Goal: Task Accomplishment & Management: Complete application form

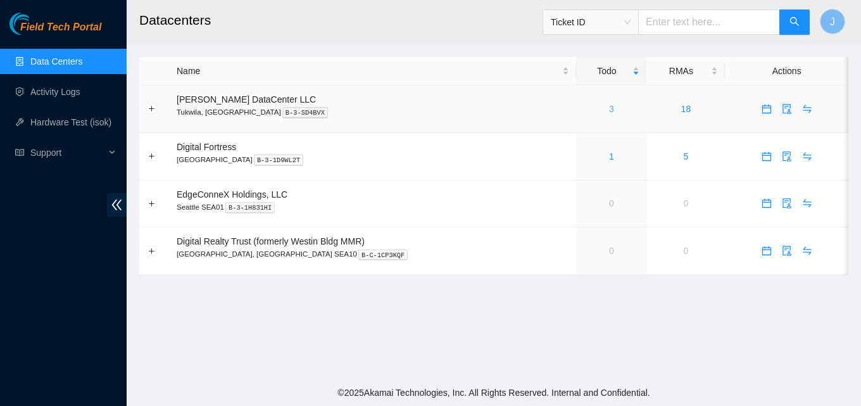
click at [609, 108] on link "3" at bounding box center [611, 109] width 5 height 10
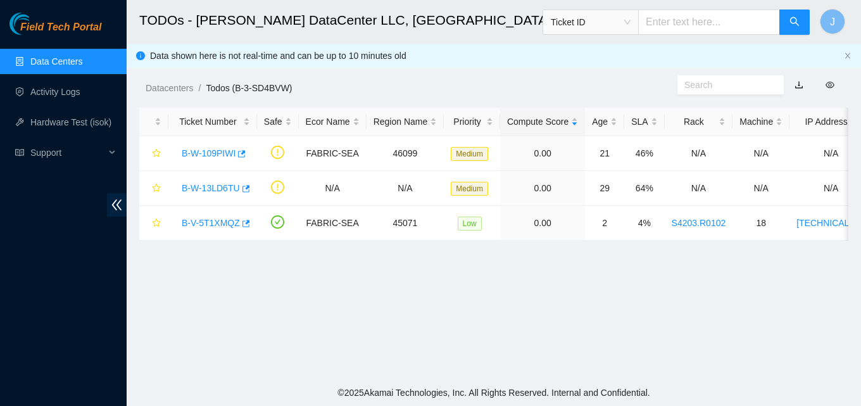
click at [30, 60] on link "Data Centers" at bounding box center [56, 61] width 52 height 10
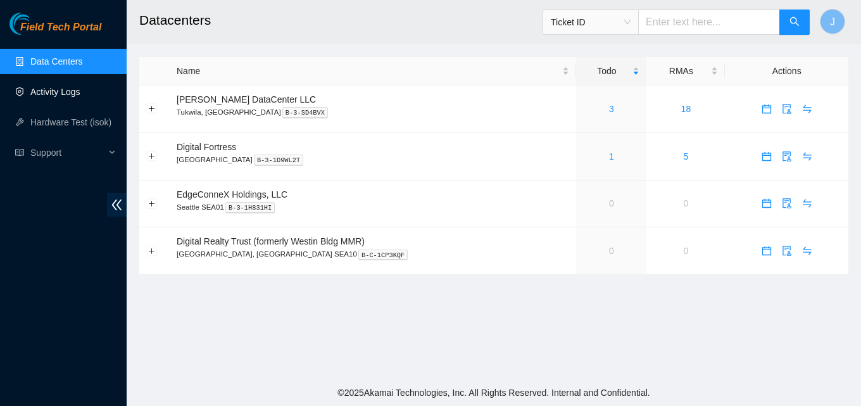
click at [79, 96] on link "Activity Logs" at bounding box center [55, 92] width 50 height 10
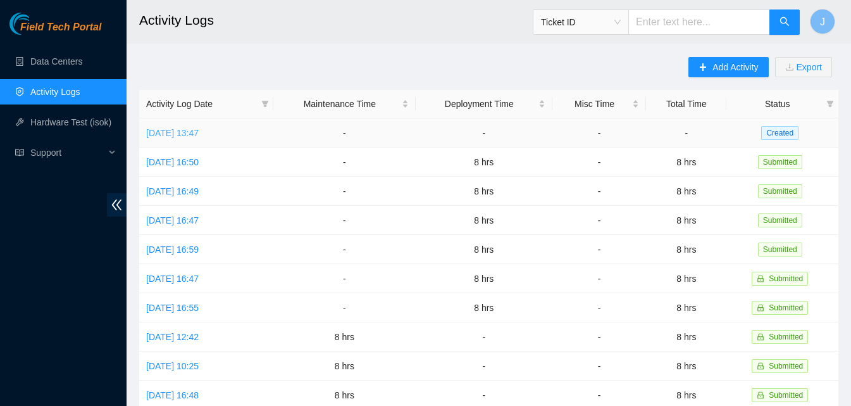
click at [199, 134] on link "[DATE] 13:47" at bounding box center [172, 133] width 53 height 10
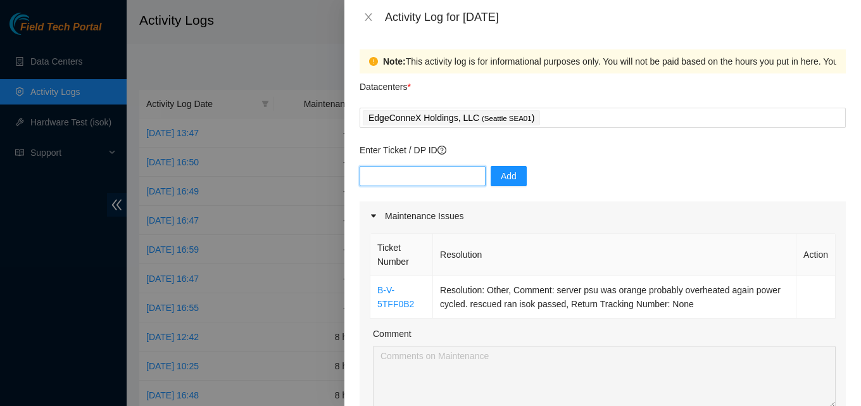
click at [456, 179] on input "text" at bounding box center [422, 176] width 126 height 20
paste input "DP79575"
type input "DP79575"
click at [501, 180] on span "Add" at bounding box center [509, 176] width 16 height 14
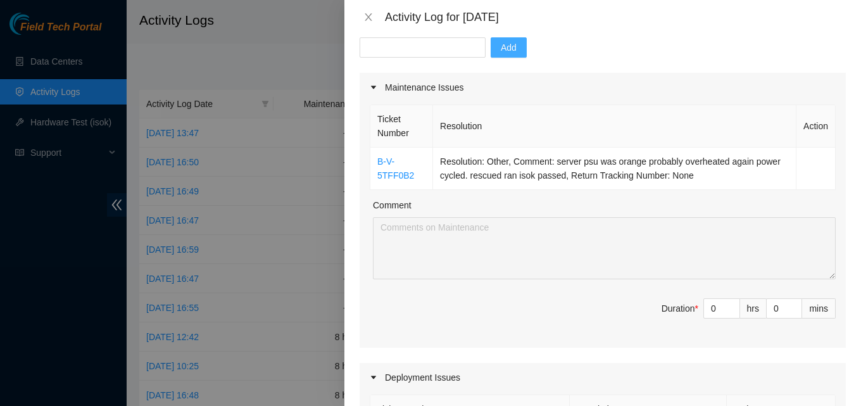
scroll to position [127, 0]
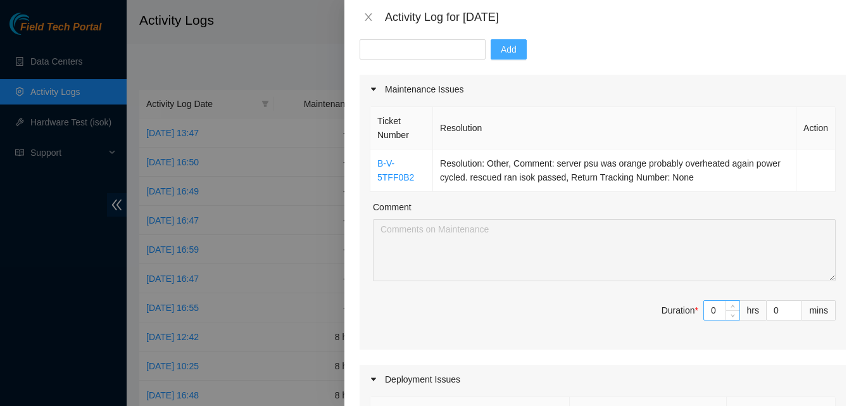
click at [708, 309] on input "0" at bounding box center [721, 310] width 35 height 19
type input "8"
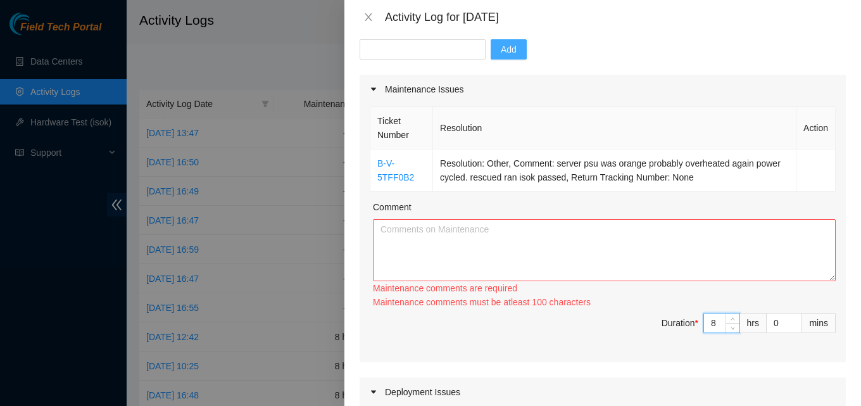
type input "8"
click at [573, 255] on textarea "Comment" at bounding box center [604, 250] width 463 height 62
click at [704, 327] on input "8" at bounding box center [721, 322] width 35 height 19
click at [709, 329] on input "8" at bounding box center [721, 322] width 35 height 19
type input "0"
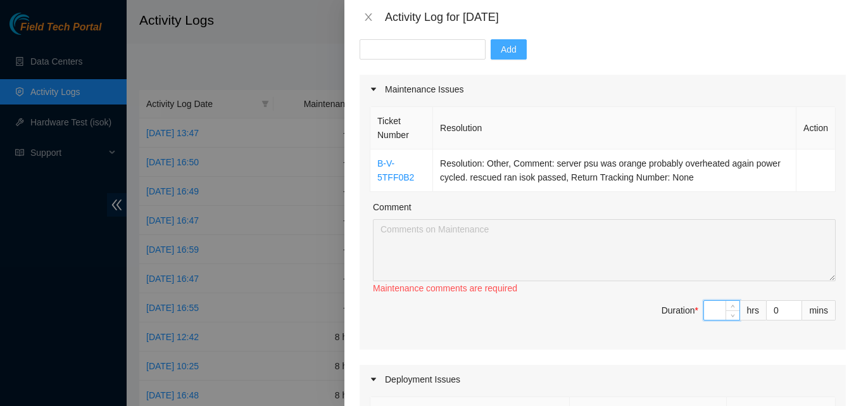
type input "1"
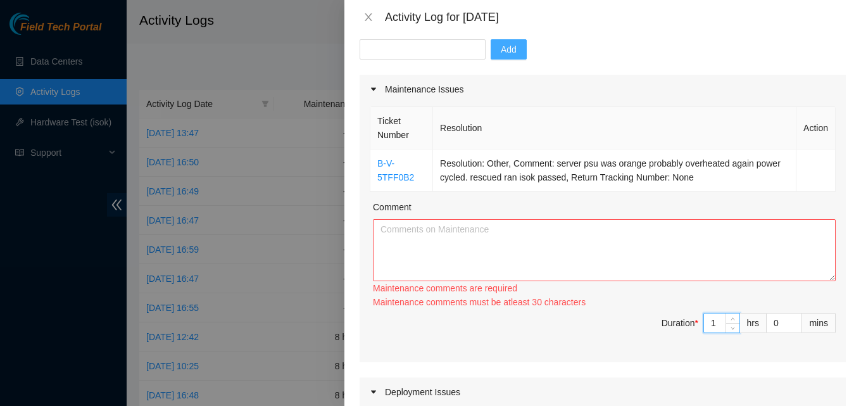
type input "1"
click at [668, 246] on textarea "Comment" at bounding box center [604, 250] width 463 height 62
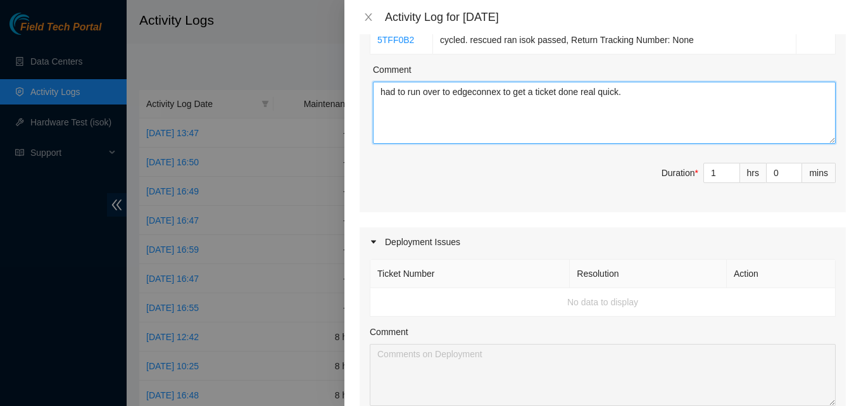
scroll to position [253, 0]
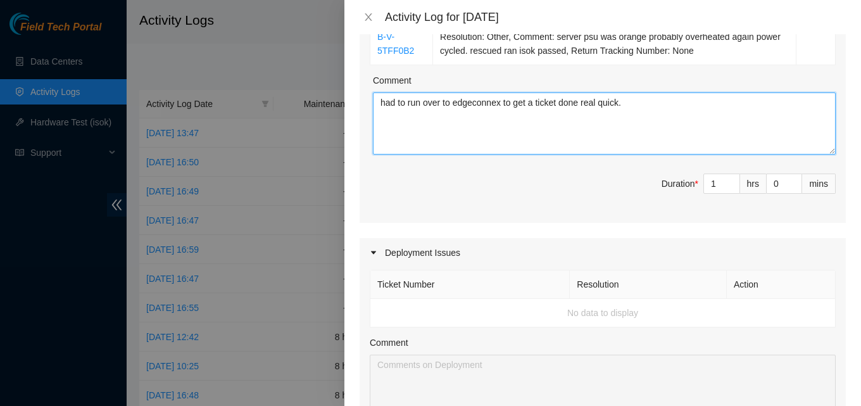
type textarea "had to run over to edgeconnex to get a ticket done real quick."
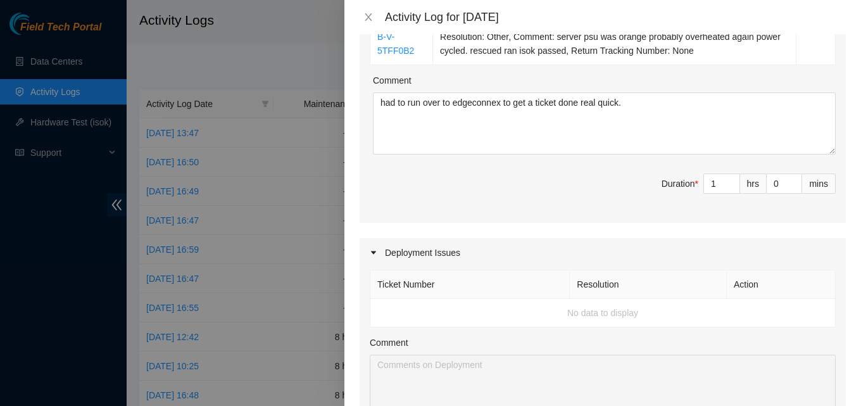
click at [425, 315] on td "No data to display" at bounding box center [602, 313] width 465 height 28
click at [613, 311] on td "No data to display" at bounding box center [602, 313] width 465 height 28
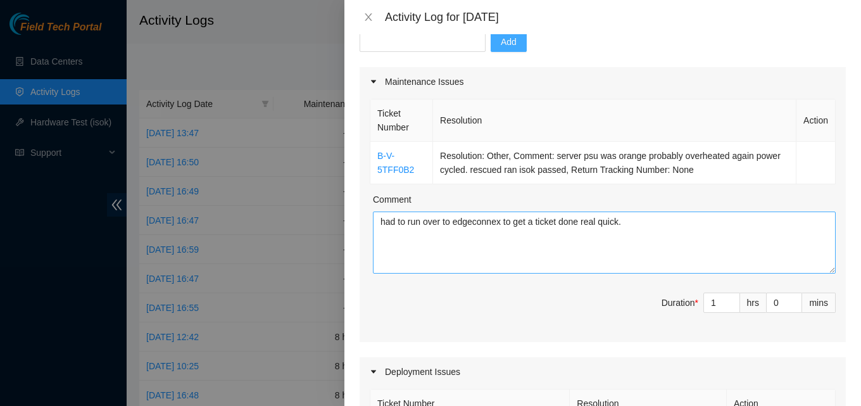
scroll to position [63, 0]
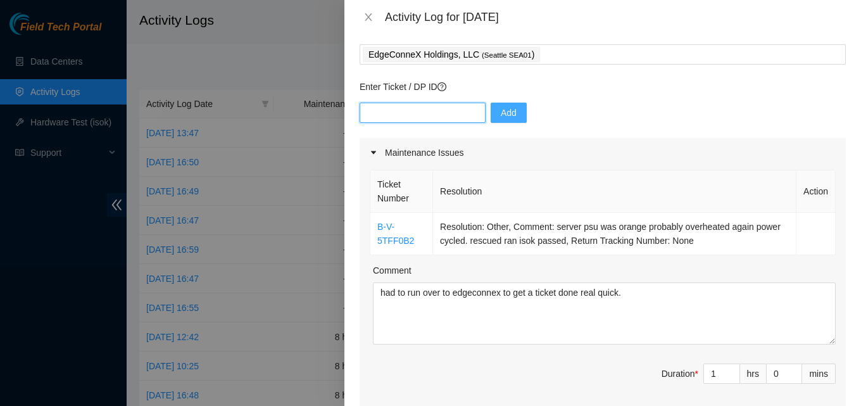
click at [422, 117] on input "text" at bounding box center [422, 113] width 126 height 20
paste input "DP79575"
type input "DP79575"
click at [508, 110] on button "Add" at bounding box center [509, 113] width 36 height 20
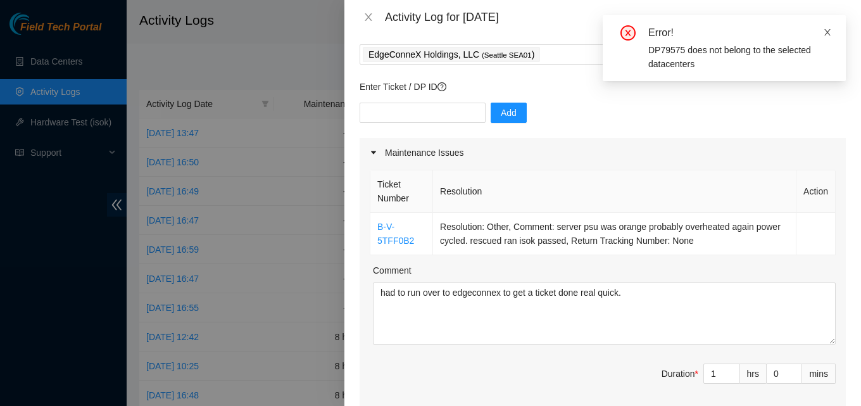
click at [825, 32] on icon "close" at bounding box center [827, 32] width 9 height 9
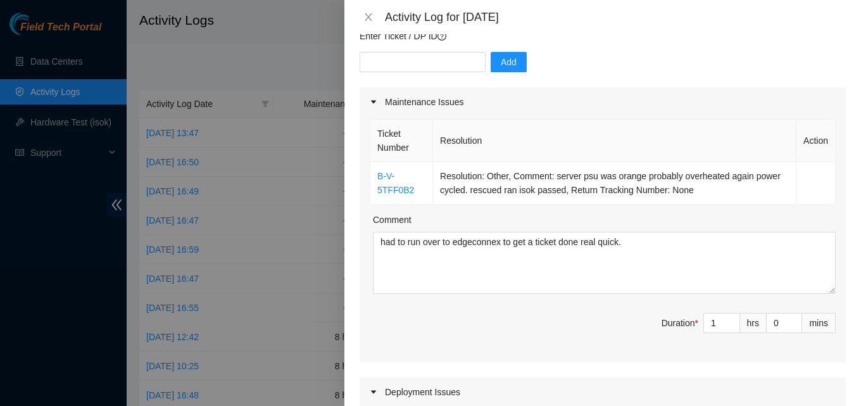
scroll to position [0, 0]
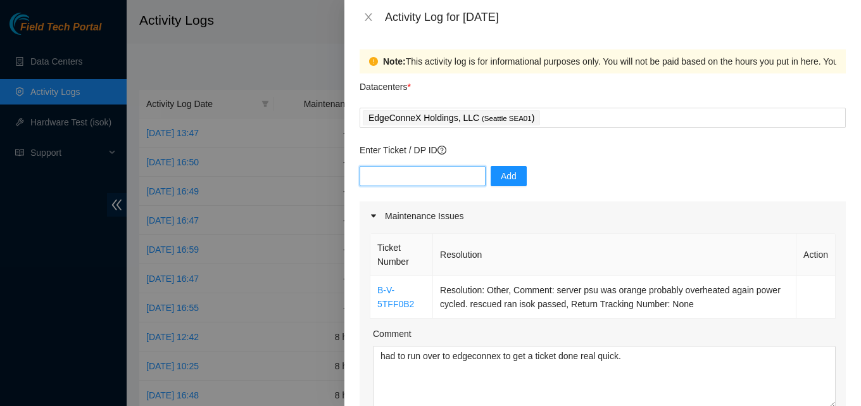
click at [408, 178] on input "text" at bounding box center [422, 176] width 126 height 20
paste input "B-V-5H479OP"
type input "B-V-5H479OP"
click at [502, 173] on span "Add" at bounding box center [509, 176] width 16 height 14
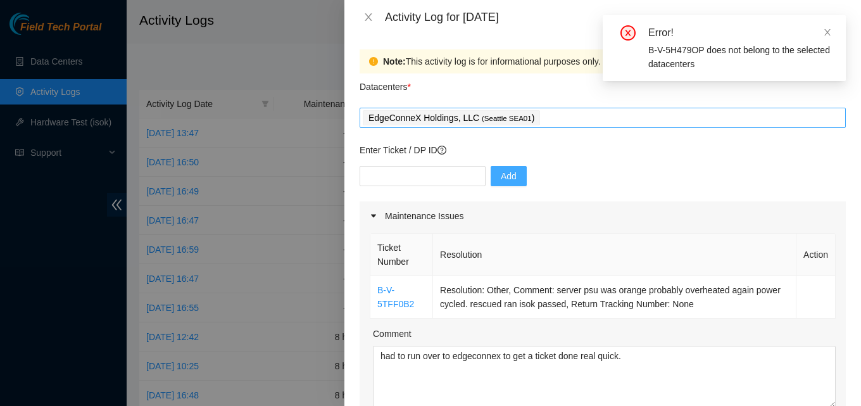
click at [743, 125] on div "EdgeConneX Holdings, LLC ( Seattle SEA01 )" at bounding box center [603, 118] width 480 height 18
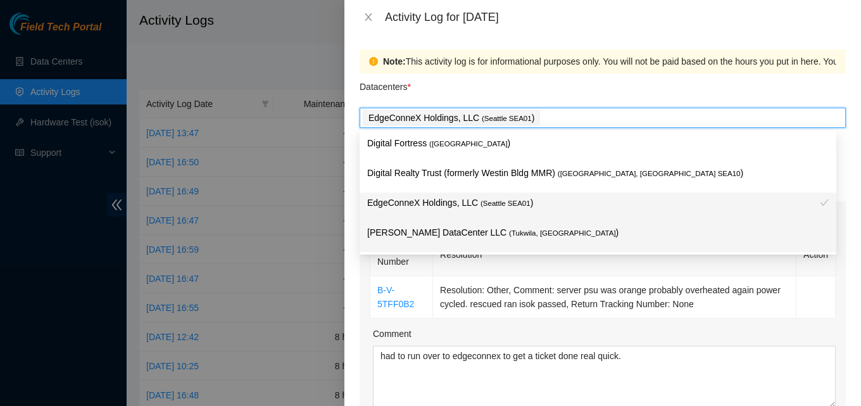
click at [472, 240] on div "Sabey DataCenter LLC ( Tukwila, WA )" at bounding box center [597, 236] width 461 height 23
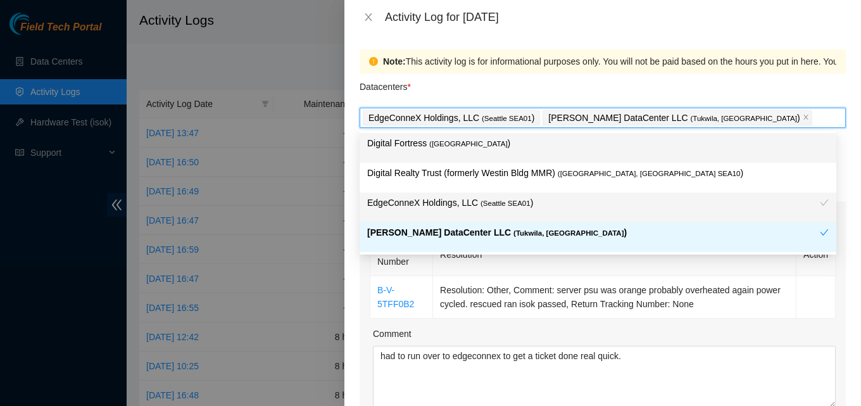
drag, startPoint x: 685, startPoint y: 75, endPoint x: 682, endPoint y: 84, distance: 10.0
click at [684, 75] on div "Datacenters *" at bounding box center [602, 90] width 486 height 34
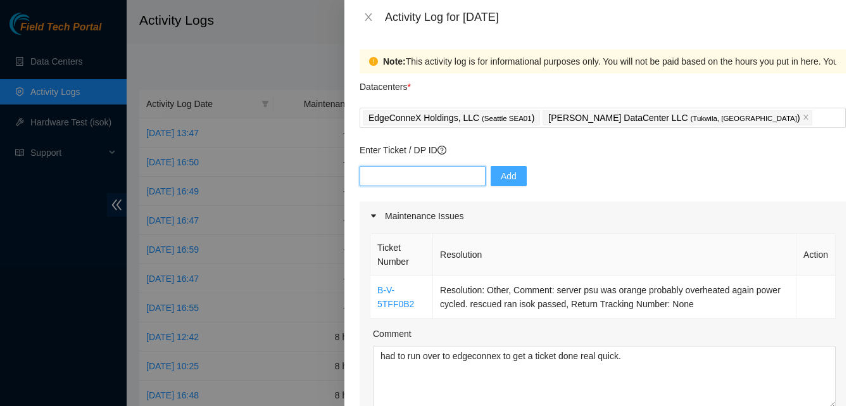
click at [410, 170] on input "text" at bounding box center [422, 176] width 126 height 20
paste input "B-V-5H479OP"
type input "B-V-5H479OP"
click at [503, 180] on span "Add" at bounding box center [509, 176] width 16 height 14
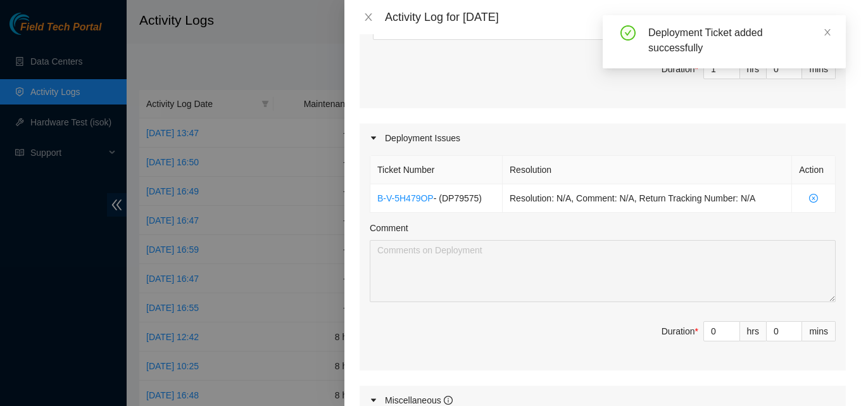
scroll to position [380, 0]
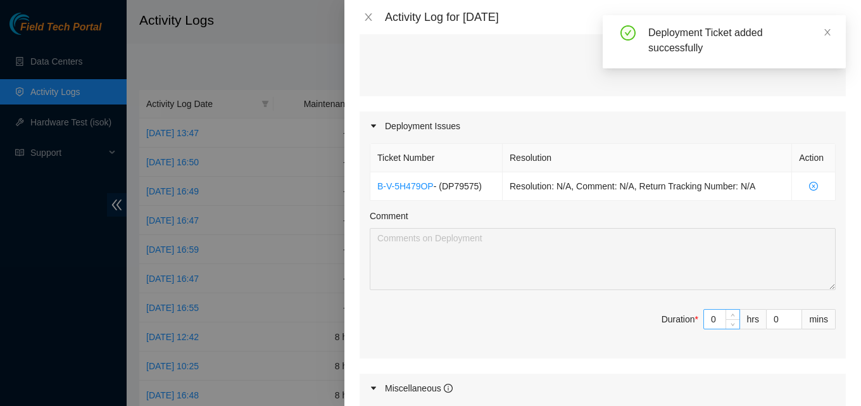
click at [707, 322] on input "0" at bounding box center [721, 318] width 35 height 19
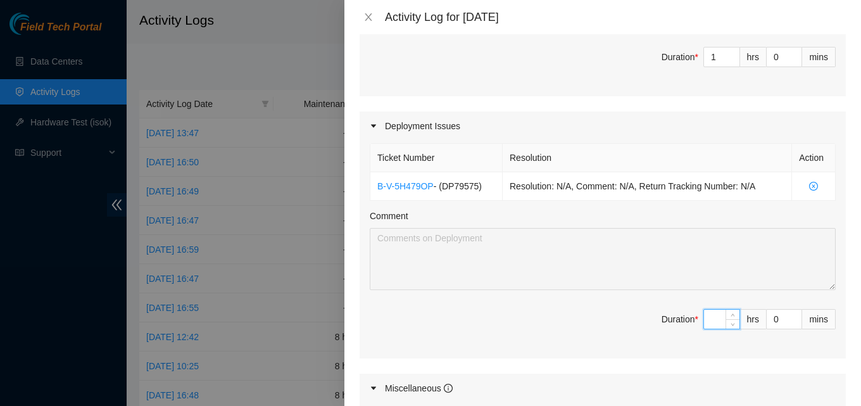
type input "7"
type input "8"
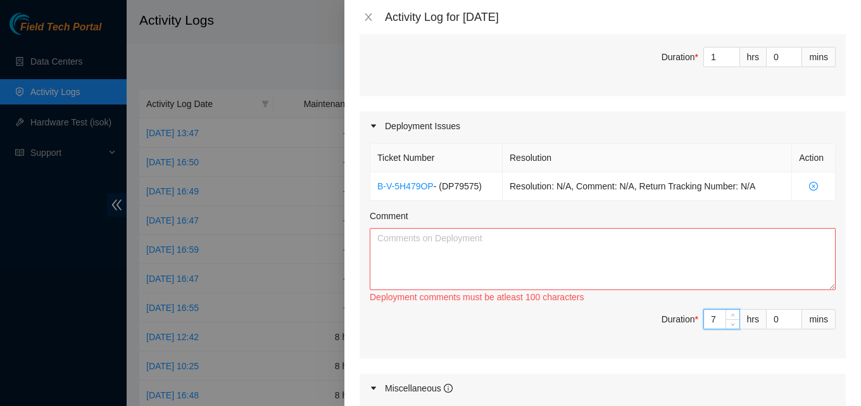
type input "7"
click at [350, 248] on div "Note: This activity log is for informational purposes only. You will not be pai…" at bounding box center [602, 220] width 516 height 372
click at [413, 249] on textarea "Comment" at bounding box center [603, 259] width 466 height 62
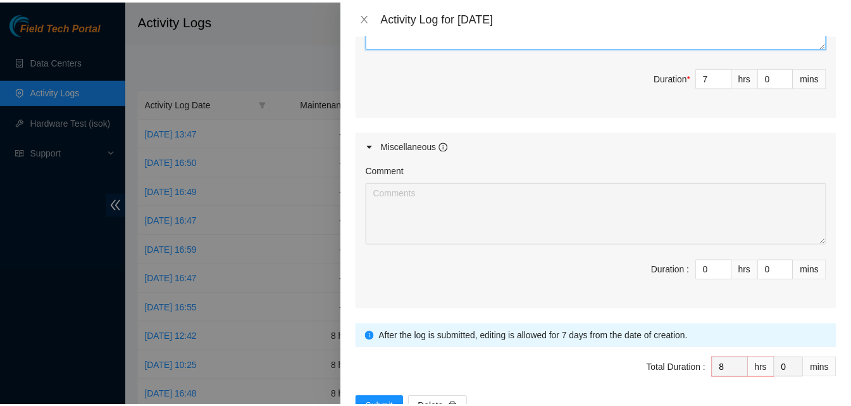
scroll to position [663, 0]
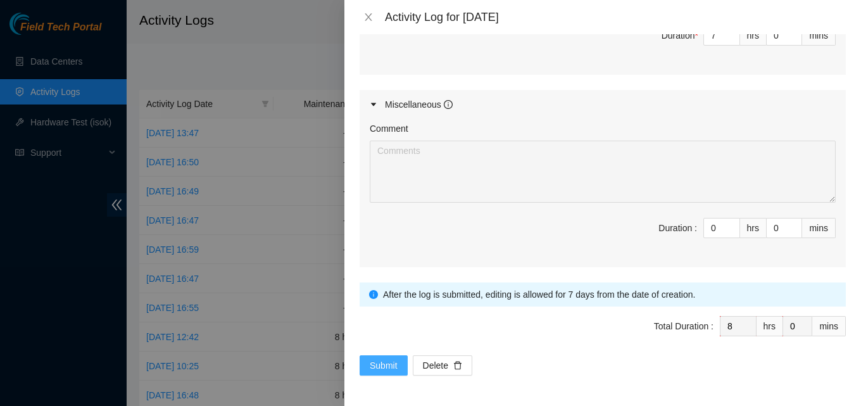
type textarea "worked on this DP all day other than the one maintenance ticket. got the fiber …"
click at [379, 367] on span "Submit" at bounding box center [384, 365] width 28 height 14
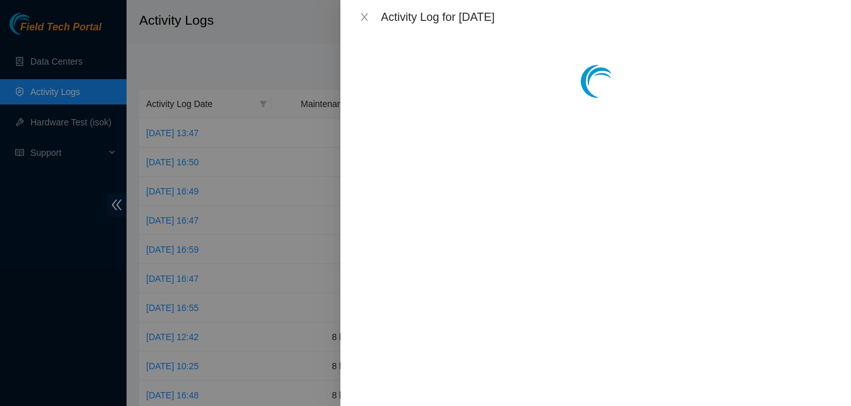
scroll to position [0, 0]
